Goal: Complete application form: Complete application form

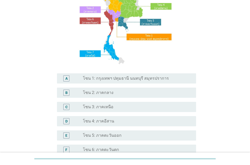
scroll to position [116, 0]
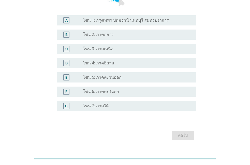
click at [108, 35] on label "โซน 2: ภาคกลาง" at bounding box center [98, 34] width 31 height 5
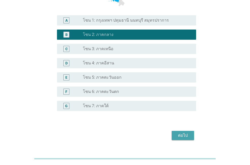
click at [180, 135] on div "ต่อไป" at bounding box center [183, 135] width 14 height 6
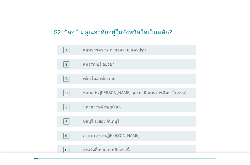
scroll to position [29, 0]
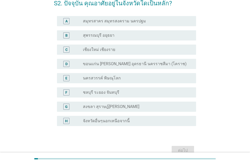
click at [110, 119] on label "จังหวัดอื่นๆนอกเหนือจากนี้" at bounding box center [106, 120] width 47 height 5
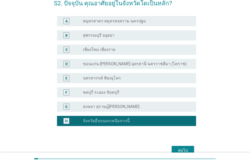
click at [182, 148] on div "ต่อไป" at bounding box center [183, 150] width 14 height 6
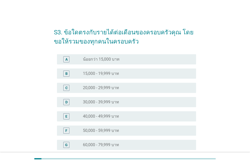
click at [103, 131] on label "50,000 - 59,999 บาท" at bounding box center [101, 130] width 36 height 5
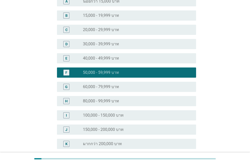
scroll to position [87, 0]
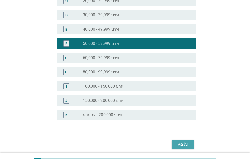
click at [176, 143] on button "ต่อไป" at bounding box center [183, 144] width 22 height 9
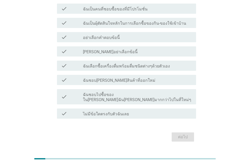
scroll to position [29, 0]
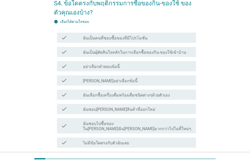
click at [96, 140] on label "ไม่มีข้อใดตรงกับตัวฉันเลย" at bounding box center [106, 142] width 46 height 5
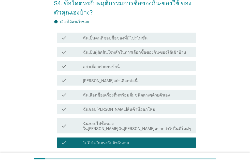
scroll to position [58, 0]
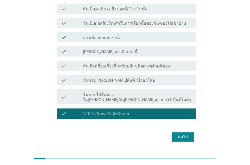
click at [183, 134] on div "ต่อไป" at bounding box center [183, 137] width 14 height 6
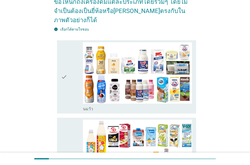
scroll to position [0, 0]
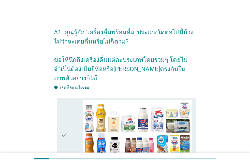
click at [73, 118] on div "check" at bounding box center [72, 134] width 22 height 69
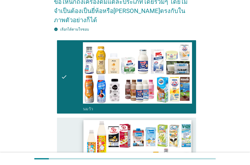
scroll to position [87, 0]
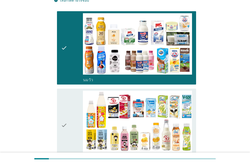
click at [69, 112] on div "check" at bounding box center [72, 125] width 22 height 69
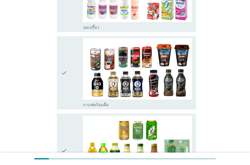
scroll to position [406, 0]
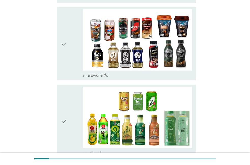
click at [73, 40] on div "check" at bounding box center [72, 43] width 22 height 69
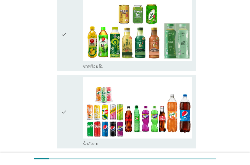
click at [70, 25] on div "check" at bounding box center [72, 33] width 22 height 69
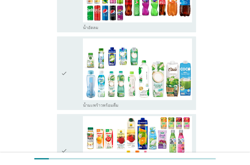
scroll to position [551, 0]
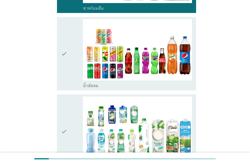
click at [66, 50] on icon "check" at bounding box center [64, 53] width 6 height 69
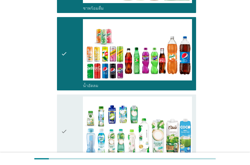
scroll to position [638, 0]
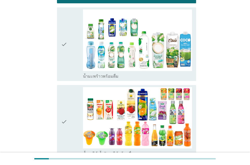
click at [71, 102] on div "check" at bounding box center [72, 121] width 22 height 69
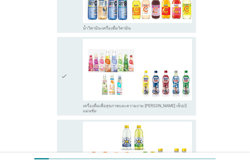
scroll to position [870, 0]
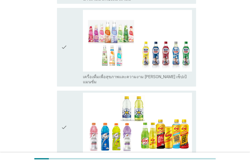
click at [63, 37] on icon "check" at bounding box center [64, 47] width 6 height 75
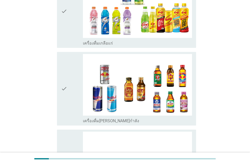
scroll to position [1015, 0]
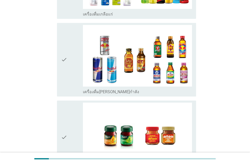
click at [73, 114] on div "check" at bounding box center [72, 137] width 22 height 69
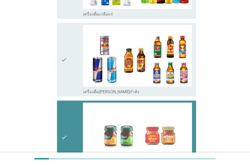
scroll to position [1077, 0]
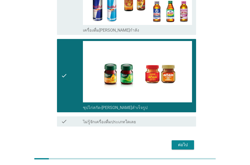
click at [179, 142] on div "ต่อไป" at bounding box center [183, 145] width 14 height 6
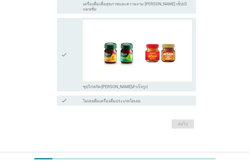
scroll to position [0, 0]
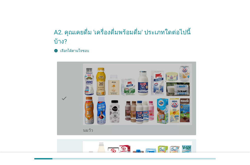
click at [72, 86] on div "check" at bounding box center [72, 98] width 22 height 69
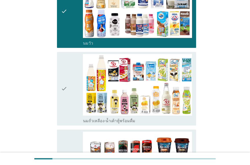
scroll to position [116, 0]
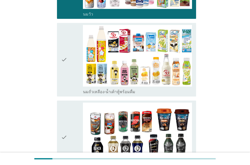
click at [69, 116] on div "check" at bounding box center [72, 137] width 22 height 69
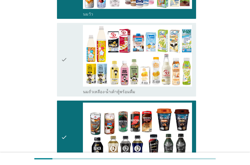
scroll to position [232, 0]
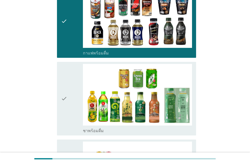
click at [71, 86] on div "check" at bounding box center [72, 98] width 22 height 69
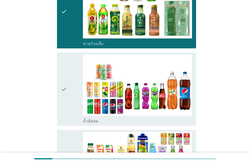
scroll to position [348, 0]
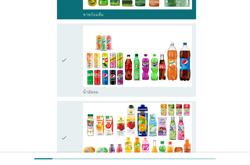
click at [72, 53] on div "check" at bounding box center [72, 59] width 22 height 69
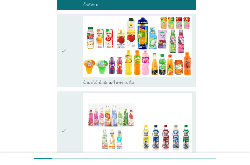
scroll to position [493, 0]
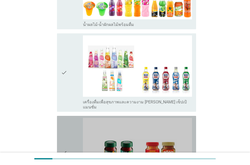
click at [67, 118] on icon "check" at bounding box center [64, 152] width 6 height 69
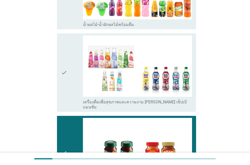
scroll to position [576, 0]
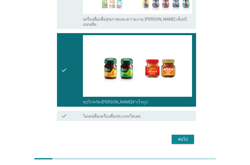
click at [181, 136] on div "ต่อไป" at bounding box center [183, 139] width 14 height 6
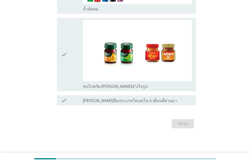
scroll to position [0, 0]
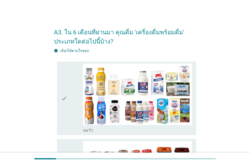
click at [68, 99] on div "check" at bounding box center [72, 98] width 22 height 69
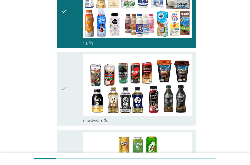
click at [68, 94] on div "check" at bounding box center [72, 88] width 22 height 69
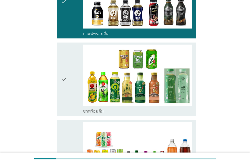
click at [68, 88] on div "check" at bounding box center [72, 79] width 22 height 69
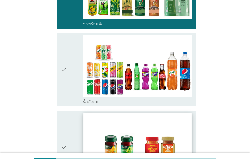
scroll to position [290, 0]
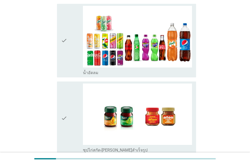
click at [66, 60] on icon "check" at bounding box center [64, 40] width 6 height 69
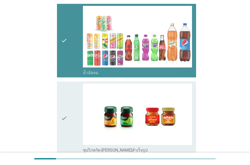
scroll to position [353, 0]
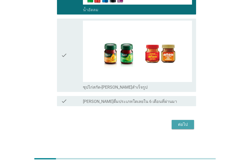
click at [183, 120] on button "ต่อไป" at bounding box center [183, 124] width 22 height 9
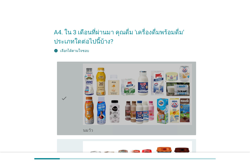
click at [65, 98] on icon "check" at bounding box center [64, 98] width 6 height 69
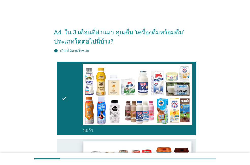
scroll to position [87, 0]
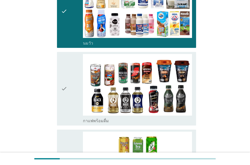
click at [67, 89] on div "check" at bounding box center [72, 88] width 22 height 69
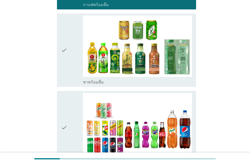
click at [69, 53] on div "check" at bounding box center [72, 50] width 22 height 69
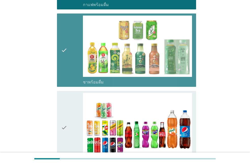
scroll to position [276, 0]
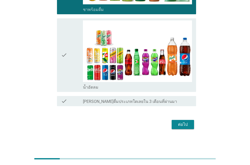
click at [69, 55] on div "check" at bounding box center [72, 54] width 22 height 69
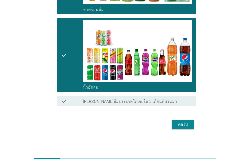
click at [182, 127] on div "ต่อไป" at bounding box center [183, 124] width 14 height 6
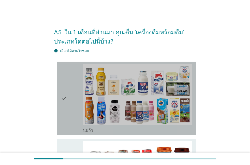
click at [68, 88] on div "check" at bounding box center [72, 98] width 22 height 69
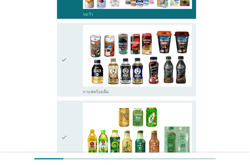
click at [68, 83] on div "check" at bounding box center [72, 59] width 22 height 69
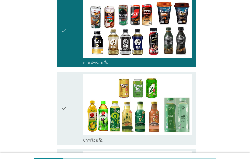
click at [68, 86] on div "check" at bounding box center [72, 108] width 22 height 69
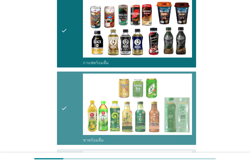
scroll to position [261, 0]
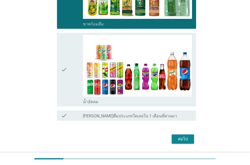
click at [68, 79] on div "check" at bounding box center [72, 69] width 22 height 69
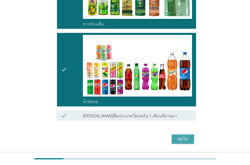
click at [180, 137] on div "ต่อไป" at bounding box center [183, 139] width 14 height 6
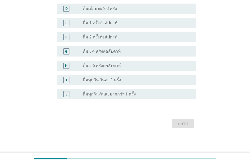
scroll to position [0, 0]
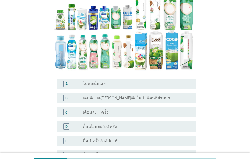
click at [96, 138] on label "ดื่ม 1 ครั้งต่อสัปดาห์" at bounding box center [100, 140] width 35 height 5
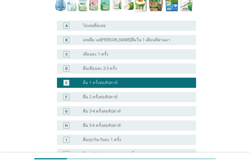
scroll to position [196, 0]
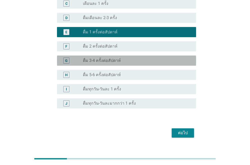
click at [104, 58] on label "ดื่ม 3-4 ครั้งต่อสัปดาห์" at bounding box center [102, 60] width 38 height 5
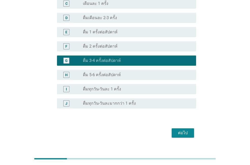
click at [186, 130] on div "ต่อไป" at bounding box center [183, 133] width 14 height 6
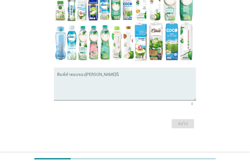
scroll to position [0, 0]
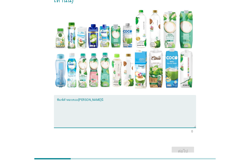
click at [103, 101] on textarea "พิมพ์คำตอบของคุณ ที่นี่" at bounding box center [126, 114] width 139 height 27
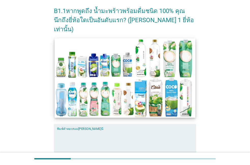
scroll to position [66, 0]
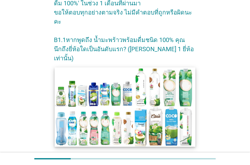
scroll to position [124, 0]
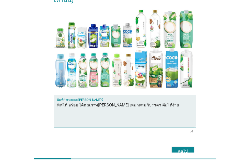
type textarea "ทิฟโก้ อร่อย ได้คุณภาพ[PERSON_NAME] เหมาะสมกับราคา ดื่มได้ง่าย"
click at [184, 148] on div "ต่อไป" at bounding box center [183, 151] width 14 height 6
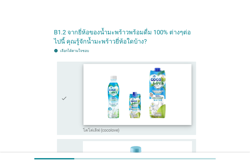
scroll to position [58, 0]
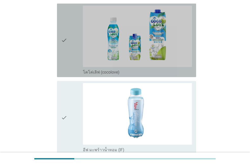
click at [72, 53] on div "check" at bounding box center [72, 40] width 22 height 69
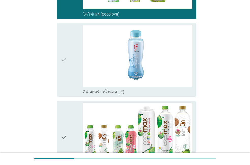
scroll to position [145, 0]
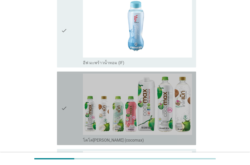
click at [70, 102] on div "check" at bounding box center [72, 108] width 22 height 69
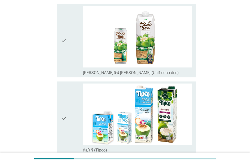
scroll to position [348, 0]
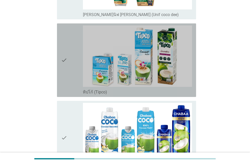
click at [65, 70] on icon "check" at bounding box center [64, 59] width 6 height 69
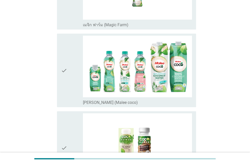
scroll to position [754, 0]
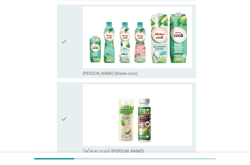
click at [62, 51] on icon "check" at bounding box center [64, 41] width 6 height 69
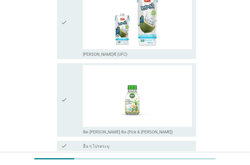
scroll to position [972, 0]
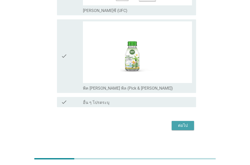
click at [178, 122] on div "ต่อไป" at bounding box center [183, 125] width 14 height 6
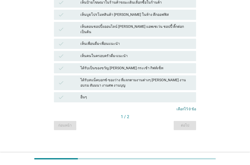
scroll to position [0, 0]
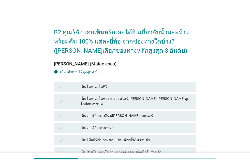
click at [94, 88] on div "เห็นโฆษณาในทีวี" at bounding box center [136, 87] width 112 height 6
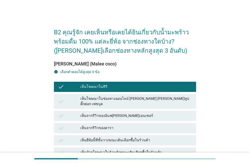
click at [92, 113] on div "เห็นจากรีวิวของอินฟ[PERSON_NAME]เอนเซอร์" at bounding box center [136, 116] width 112 height 6
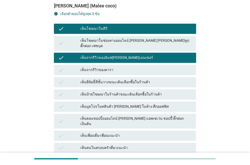
scroll to position [87, 0]
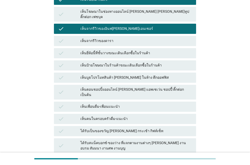
click at [92, 104] on div "เห็นเพื่อนดื่ม-เพื่อนแนะนำ" at bounding box center [136, 107] width 112 height 6
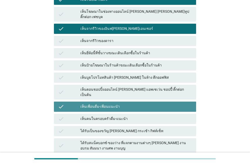
scroll to position [141, 0]
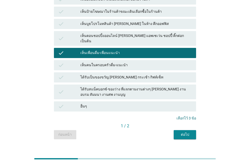
click at [181, 132] on div "ต่อไป" at bounding box center [185, 134] width 14 height 5
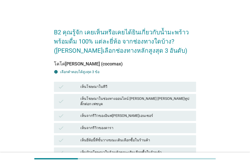
click at [108, 110] on div "check เห็นจากรีวิวของอินฟ[PERSON_NAME]เอนเซอร์" at bounding box center [125, 116] width 144 height 12
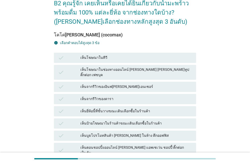
click at [94, 81] on div "check เห็นจากรีวิวของอินฟ[PERSON_NAME]เอนเซอร์" at bounding box center [125, 87] width 144 height 12
click at [92, 84] on div "เห็นจากรีวิวของอินฟ[PERSON_NAME]เอนเซอร์" at bounding box center [136, 87] width 112 height 6
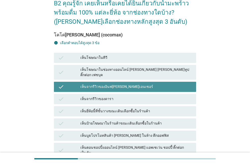
scroll to position [141, 0]
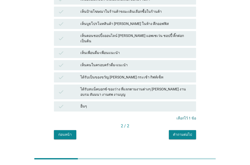
click at [94, 33] on div "เห็นตอนชอปปิ้งออนไลน์ [PERSON_NAME] แอพเซเว่น ชอปปี้ ติ๊กต่อก เป็นต้น" at bounding box center [136, 38] width 112 height 11
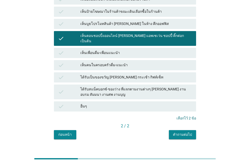
click at [90, 74] on div "ได้รับเป็นของขวัญ [PERSON_NAME] กระเช้า กิฟท์เซ็ท" at bounding box center [136, 77] width 112 height 6
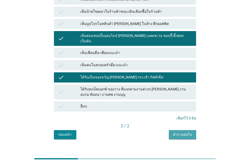
click at [184, 132] on div "คำถามต่อไป" at bounding box center [182, 134] width 19 height 5
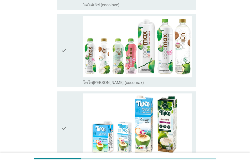
scroll to position [145, 0]
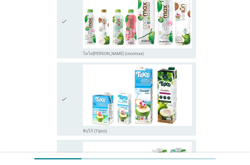
click at [67, 102] on icon "check" at bounding box center [64, 98] width 6 height 69
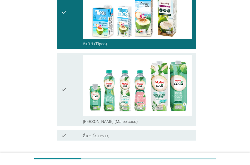
scroll to position [261, 0]
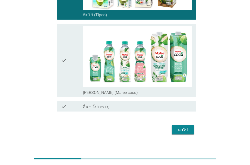
click at [68, 69] on div "check" at bounding box center [72, 60] width 22 height 69
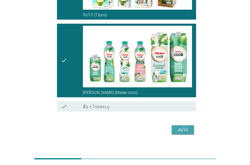
click at [183, 129] on div "ต่อไป" at bounding box center [183, 130] width 14 height 6
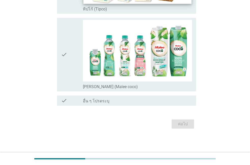
scroll to position [0, 0]
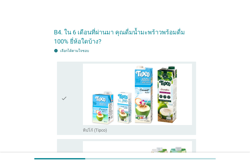
click at [68, 103] on div "check" at bounding box center [72, 98] width 22 height 69
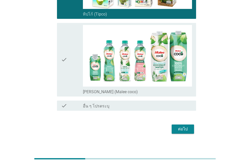
scroll to position [121, 0]
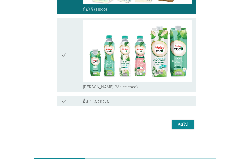
click at [190, 123] on div "ต่อไป" at bounding box center [183, 124] width 14 height 6
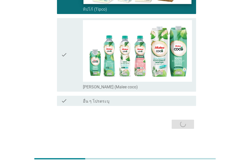
scroll to position [0, 0]
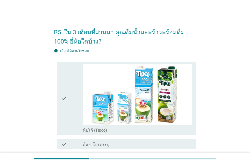
click at [72, 97] on div "check" at bounding box center [72, 98] width 22 height 69
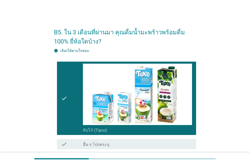
scroll to position [44, 0]
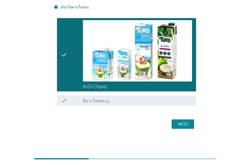
click at [182, 125] on div "ต่อไป" at bounding box center [183, 124] width 14 height 6
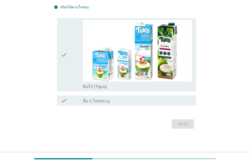
scroll to position [0, 0]
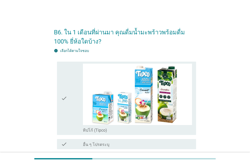
click at [75, 111] on div "check" at bounding box center [72, 98] width 22 height 69
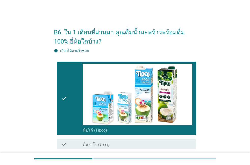
scroll to position [44, 0]
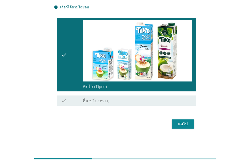
click at [175, 122] on button "ต่อไป" at bounding box center [183, 123] width 22 height 9
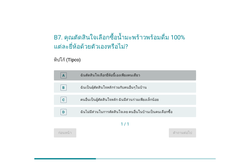
click at [77, 76] on div "A" at bounding box center [69, 75] width 22 height 6
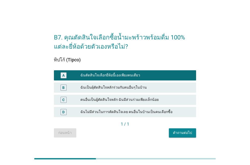
click at [180, 133] on div "คำถามต่อไป" at bounding box center [182, 132] width 19 height 5
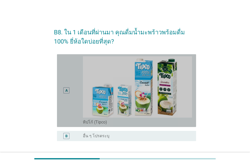
click at [75, 98] on div "A" at bounding box center [72, 90] width 22 height 69
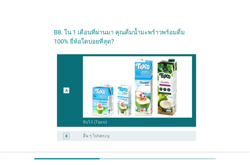
scroll to position [42, 0]
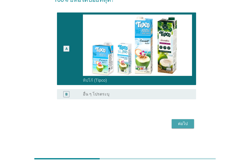
click at [179, 124] on div "ต่อไป" at bounding box center [183, 124] width 14 height 6
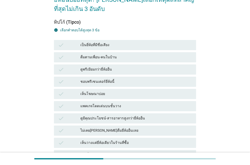
scroll to position [0, 0]
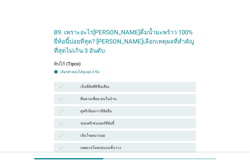
click at [84, 96] on div "ดื่มตามเพื่อน-คนในบ้าน" at bounding box center [136, 99] width 112 height 6
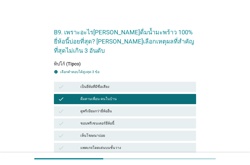
click at [82, 145] on div "แพคเกจโดดเด่นบนชั้นวาง" at bounding box center [136, 148] width 112 height 6
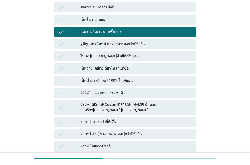
scroll to position [174, 0]
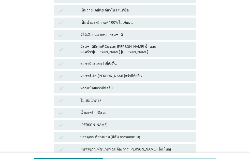
click at [113, 85] on div "หวานน้อยกว่ายีห้ออื่น" at bounding box center [136, 88] width 112 height 6
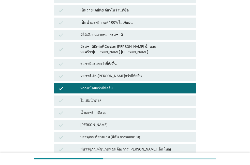
scroll to position [261, 0]
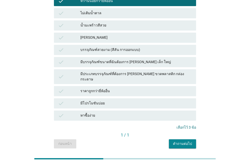
click at [180, 141] on div "คำถามต่อไป" at bounding box center [182, 143] width 19 height 5
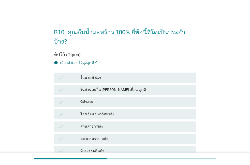
click at [91, 87] on div "ในบ้านคนอื่น [PERSON_NAME] เพื่อน ญาติ" at bounding box center [136, 90] width 112 height 6
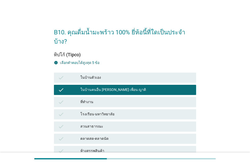
click at [84, 123] on div "สวนสาธารณะ" at bounding box center [136, 126] width 112 height 6
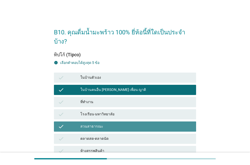
scroll to position [106, 0]
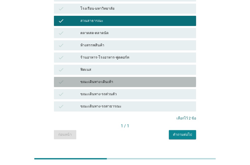
click at [91, 79] on div "ขณะเดินทาง-เดินเท้า" at bounding box center [136, 82] width 112 height 6
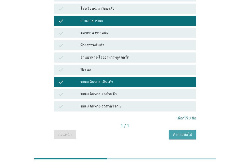
click at [181, 132] on div "คำถามต่อไป" at bounding box center [182, 134] width 19 height 5
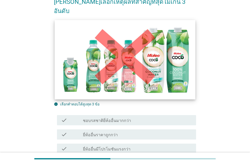
scroll to position [87, 0]
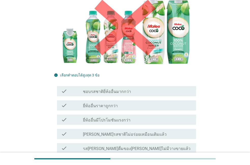
click at [93, 118] on label "ยี่ห้ออื่นมีโปรโมชันแรงกว่า" at bounding box center [107, 120] width 48 height 5
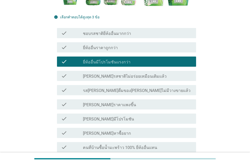
scroll to position [174, 0]
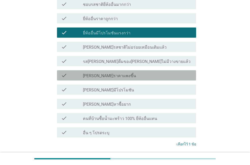
click at [88, 73] on label "[PERSON_NAME]ราคาแพงขึ้น" at bounding box center [109, 75] width 53 height 5
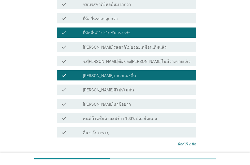
click at [89, 102] on label "[PERSON_NAME]หาซื้อยาก" at bounding box center [107, 104] width 48 height 5
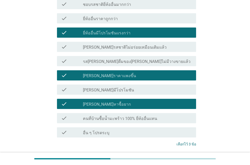
click at [186, 160] on div "ต่อไป" at bounding box center [183, 163] width 14 height 6
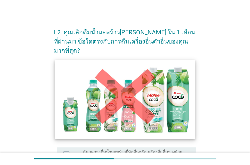
scroll to position [58, 0]
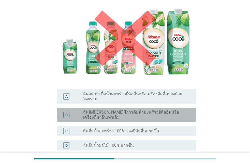
click at [94, 110] on label "ฉันยัง[PERSON_NAME]มีการดื่มน้ำมะพร้าวยี่ห้ออื่นหรือเครื่องดื่มๆอื่นเท่าเดิม" at bounding box center [135, 115] width 105 height 10
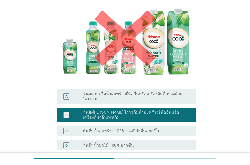
scroll to position [135, 0]
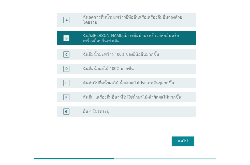
click at [89, 80] on label "ฉันหันไปดื่มน้ำผลไม้-น้ำผักผลไม้ประเภทอื่นๆมากขึ้น" at bounding box center [128, 82] width 91 height 5
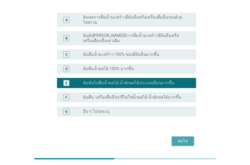
drag, startPoint x: 192, startPoint y: 125, endPoint x: 173, endPoint y: 116, distance: 20.7
click at [190, 136] on button "ต่อไป" at bounding box center [183, 140] width 22 height 9
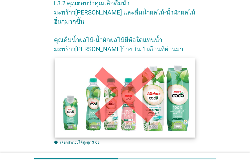
scroll to position [87, 0]
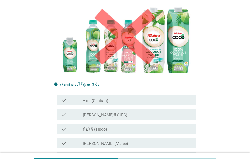
click at [94, 112] on label "[PERSON_NAME]ซี (UFC)" at bounding box center [105, 114] width 45 height 5
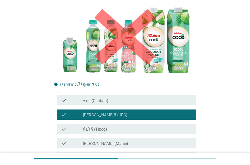
scroll to position [174, 0]
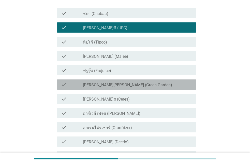
click at [90, 82] on label "[PERSON_NAME][PERSON_NAME] (Green Garden)" at bounding box center [127, 84] width 89 height 5
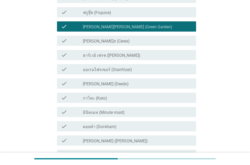
scroll to position [261, 0]
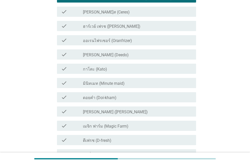
click at [87, 124] on label "เมจิก ฟาร์ม (Magic Farm)" at bounding box center [106, 126] width 46 height 5
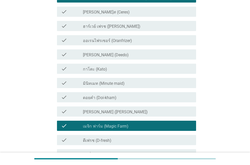
scroll to position [384, 0]
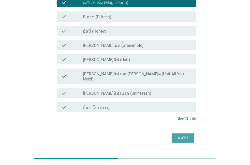
click at [182, 135] on div "ต่อไป" at bounding box center [183, 138] width 14 height 6
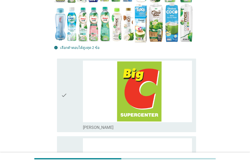
scroll to position [58, 0]
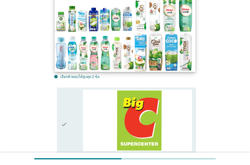
click at [181, 53] on img at bounding box center [125, 31] width 141 height 79
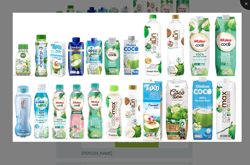
click at [246, 6] on div at bounding box center [250, 0] width 20 height 20
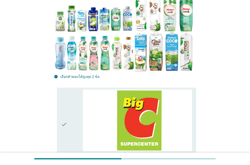
scroll to position [116, 0]
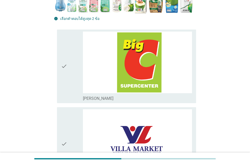
click at [75, 70] on div "check" at bounding box center [72, 66] width 22 height 69
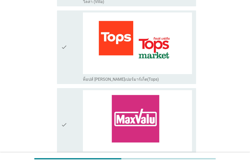
click at [69, 61] on div "check" at bounding box center [72, 46] width 22 height 69
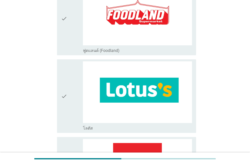
click at [69, 88] on div "check" at bounding box center [72, 95] width 22 height 69
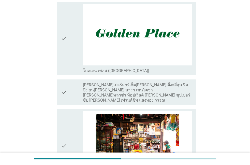
scroll to position [957, 0]
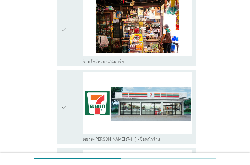
click at [70, 95] on div "check" at bounding box center [72, 106] width 22 height 69
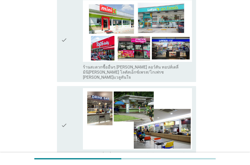
scroll to position [1247, 0]
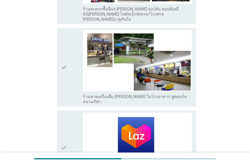
click at [69, 112] on div "check" at bounding box center [72, 146] width 22 height 69
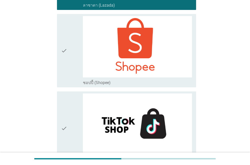
scroll to position [1465, 0]
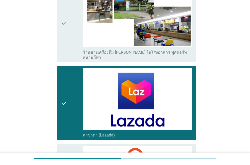
click at [64, 85] on icon "check" at bounding box center [64, 102] width 6 height 69
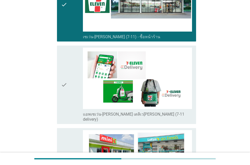
scroll to position [1030, 0]
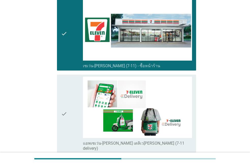
click at [68, 98] on div "check" at bounding box center [72, 114] width 22 height 75
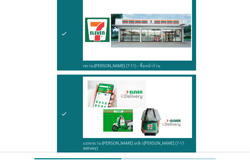
click at [64, 41] on icon "check" at bounding box center [64, 33] width 6 height 69
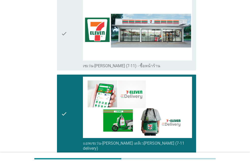
scroll to position [914, 0]
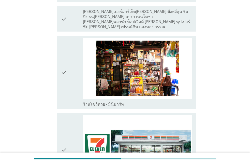
click at [63, 69] on icon "check" at bounding box center [64, 72] width 6 height 69
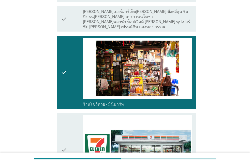
click at [65, 71] on icon "check" at bounding box center [64, 72] width 6 height 69
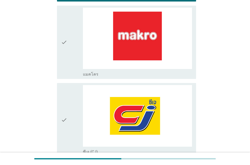
scroll to position [566, 0]
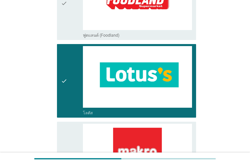
click at [67, 83] on icon "check" at bounding box center [64, 80] width 6 height 69
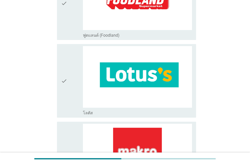
click at [67, 83] on icon "check" at bounding box center [64, 80] width 6 height 69
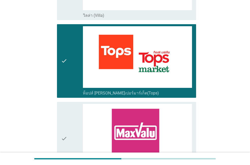
click at [68, 58] on div "check" at bounding box center [72, 60] width 22 height 69
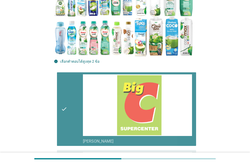
click at [69, 89] on div "check" at bounding box center [72, 108] width 22 height 69
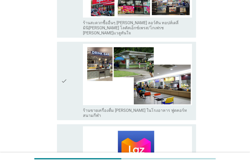
scroll to position [1465, 0]
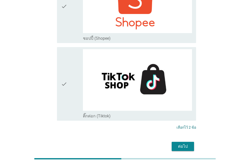
click at [184, 143] on div "ต่อไป" at bounding box center [183, 146] width 14 height 6
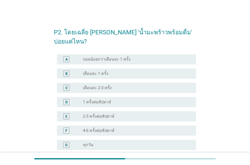
click at [88, 125] on div "F radio_button_unchecked 4-6 ครั้งต่อสัปดาห์" at bounding box center [126, 130] width 139 height 10
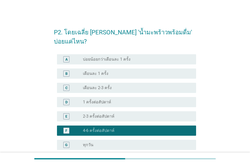
scroll to position [41, 0]
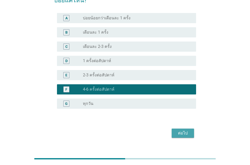
click at [179, 130] on div "ต่อไป" at bounding box center [183, 133] width 14 height 6
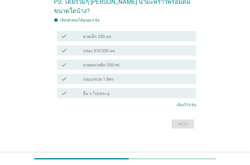
scroll to position [0, 0]
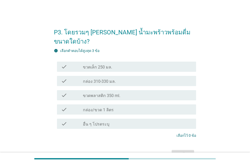
click at [107, 93] on label "ขวดพลาสติก 350 ml." at bounding box center [101, 95] width 37 height 5
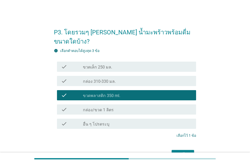
click at [177, 151] on div "ต่อไป" at bounding box center [183, 154] width 14 height 6
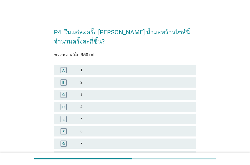
click at [80, 108] on div "D" at bounding box center [69, 107] width 22 height 6
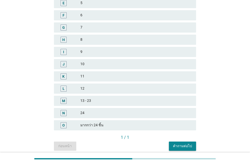
scroll to position [137, 0]
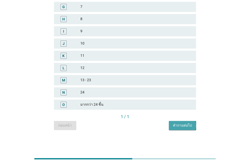
click at [186, 125] on div "คำถามต่อไป" at bounding box center [182, 125] width 19 height 5
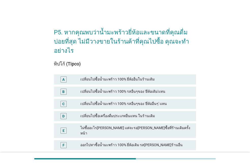
click at [93, 89] on div "เปลี่ยนไปซื้อน้ำมะพร้าว 100% รสอื่นๆของ 'ยี่ห้อเดิม'แทน" at bounding box center [136, 92] width 112 height 6
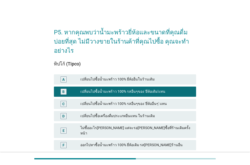
scroll to position [27, 0]
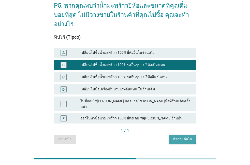
click at [181, 136] on div "คำถามต่อไป" at bounding box center [182, 138] width 19 height 5
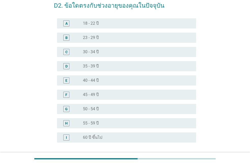
scroll to position [0, 0]
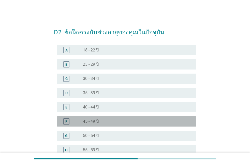
click at [96, 123] on label "45 - 49 ปี" at bounding box center [91, 121] width 16 height 5
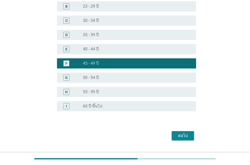
scroll to position [70, 0]
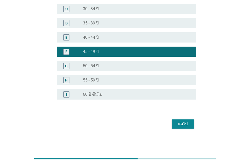
click at [188, 123] on div "ต่อไป" at bounding box center [183, 124] width 14 height 6
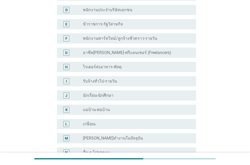
scroll to position [141, 0]
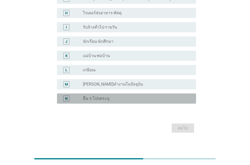
click at [98, 96] on label "อื่น ๆ โปรดระบุ" at bounding box center [96, 98] width 26 height 5
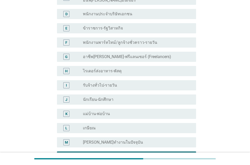
scroll to position [54, 0]
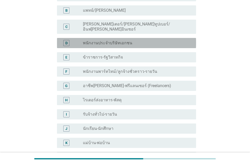
click at [110, 40] on label "พนักงานประจำบริษัทเอกชน" at bounding box center [107, 42] width 49 height 5
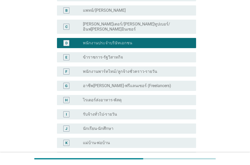
scroll to position [141, 0]
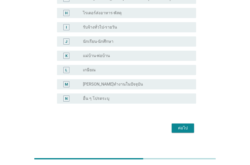
click at [180, 125] on div "ต่อไป" at bounding box center [183, 128] width 14 height 6
